Goal: Find specific page/section: Find specific page/section

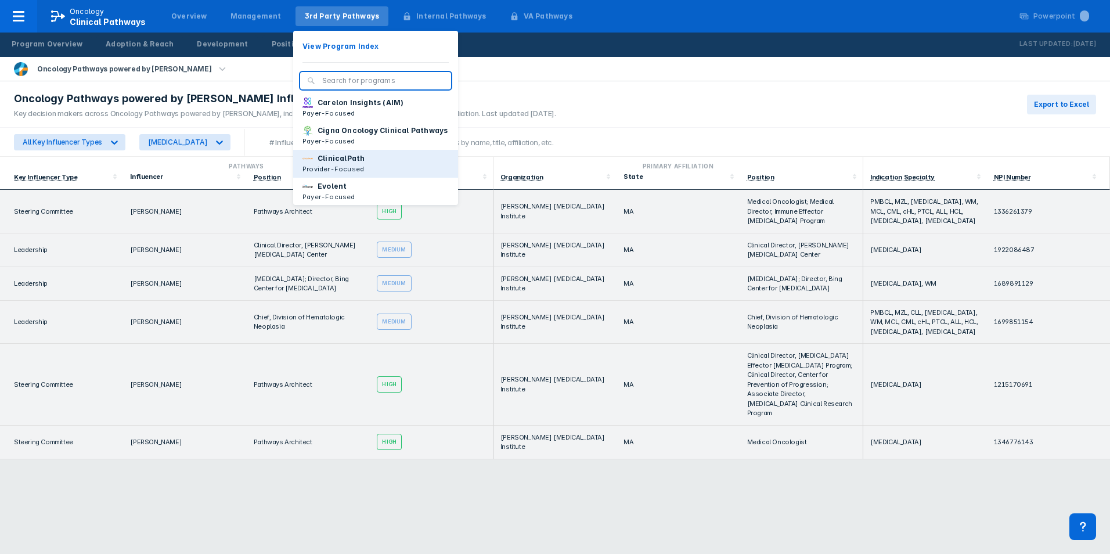
click at [319, 164] on p "ClinicalPath" at bounding box center [341, 158] width 47 height 10
